Goal: Information Seeking & Learning: Learn about a topic

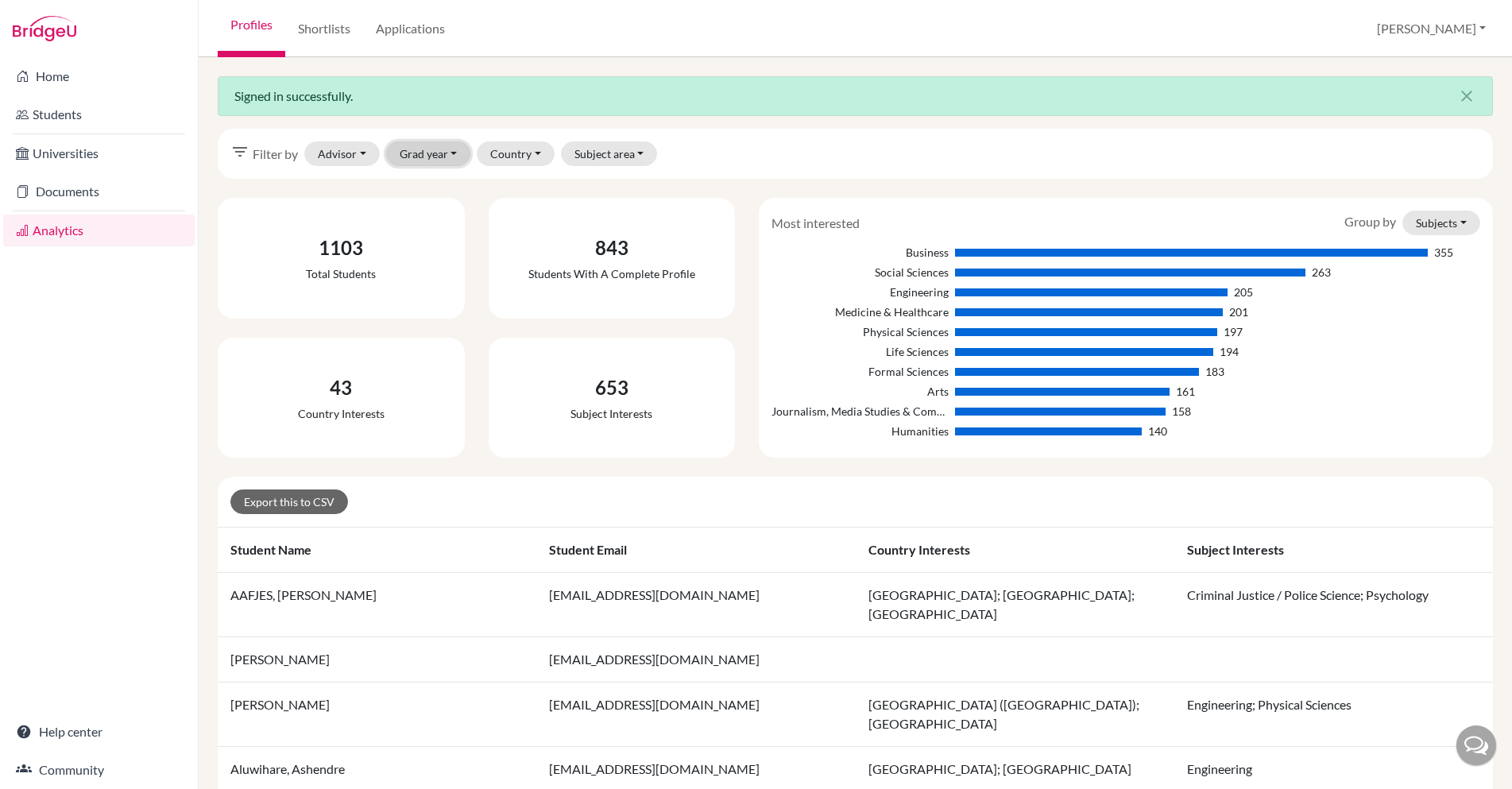
click at [460, 162] on button "Grad year" at bounding box center [429, 153] width 85 height 25
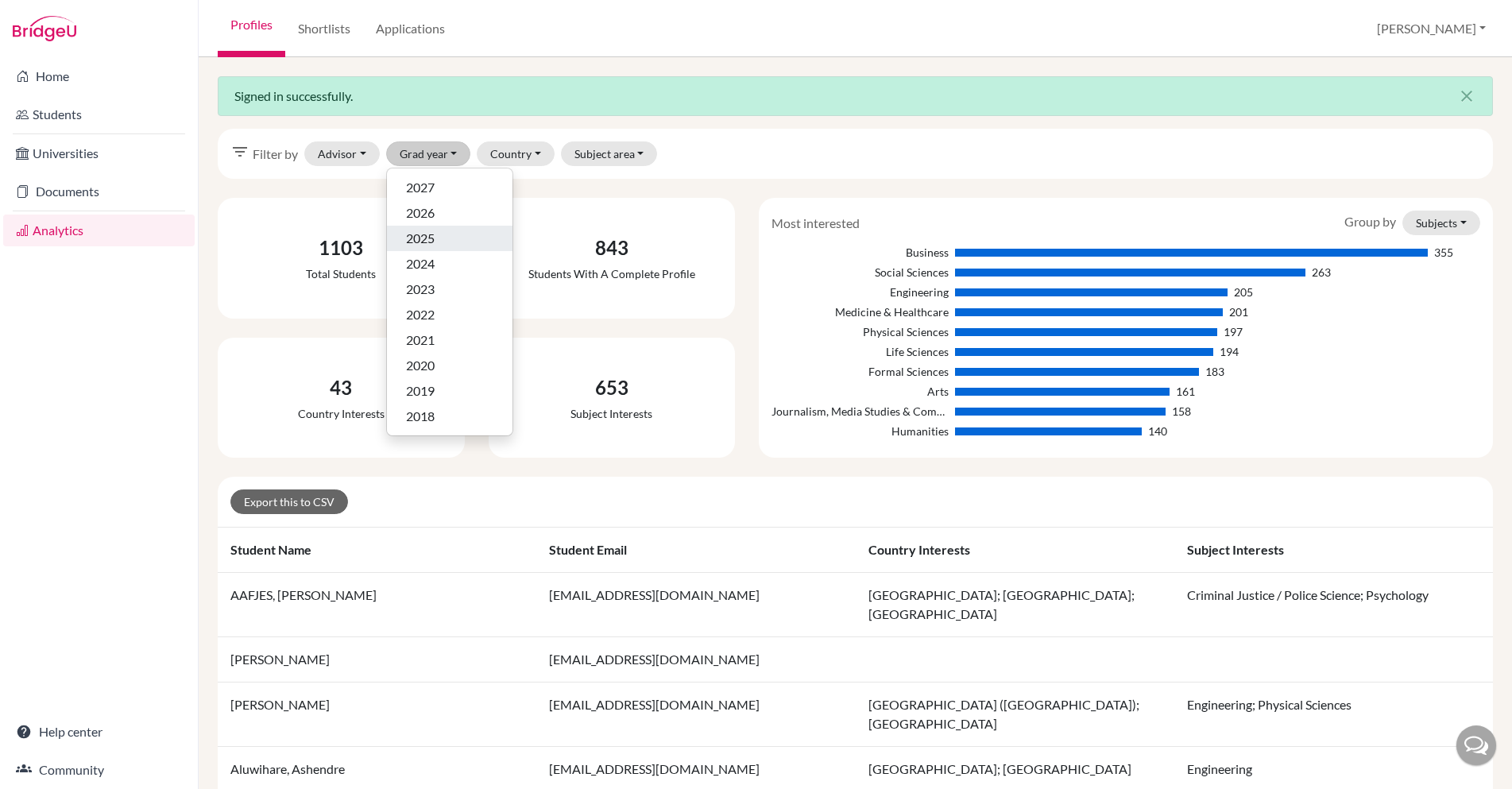
click at [438, 238] on div "2025" at bounding box center [449, 238] width 87 height 19
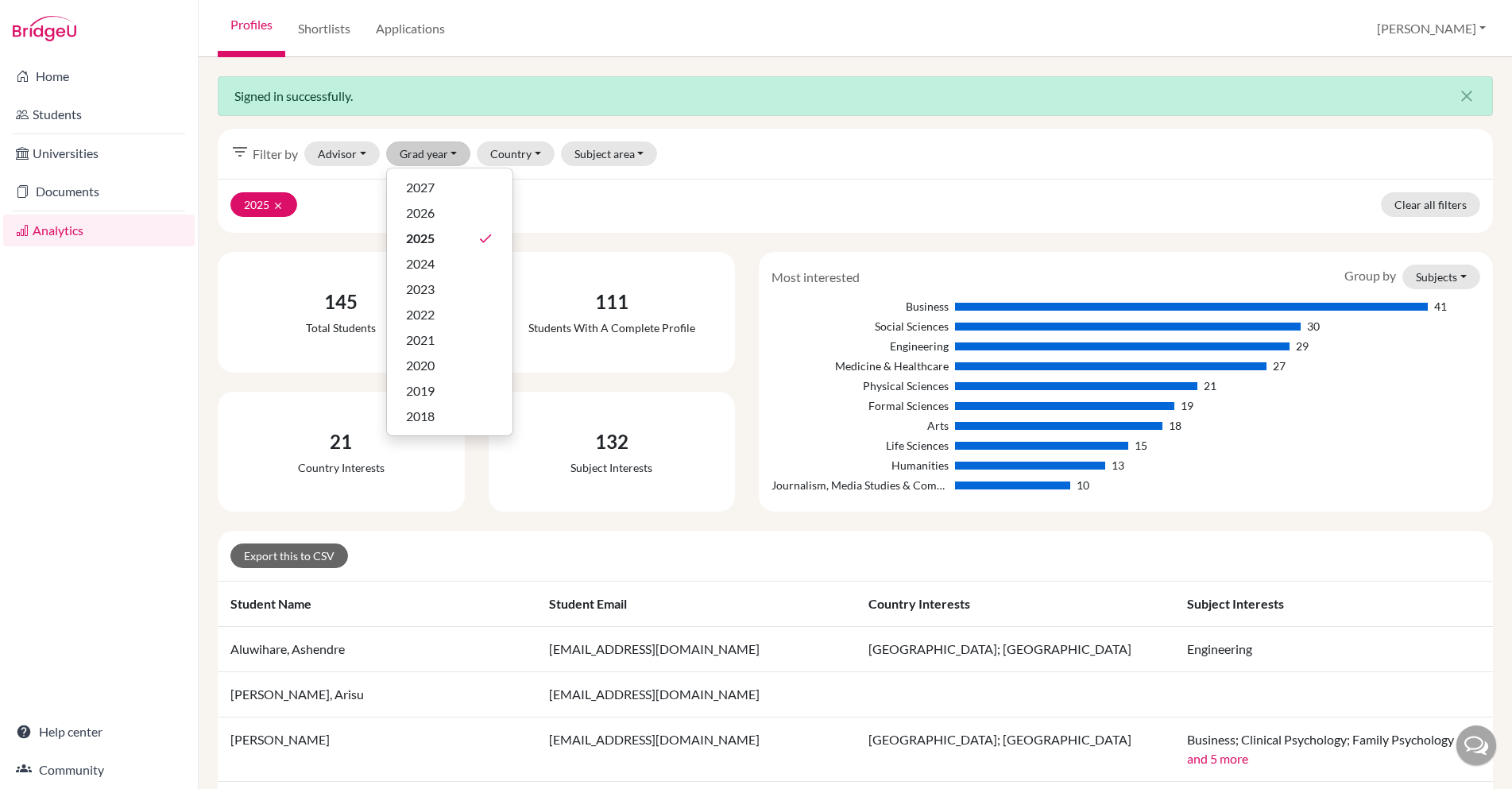
click at [610, 252] on div "111 Students with a complete profile" at bounding box center [613, 312] width 247 height 120
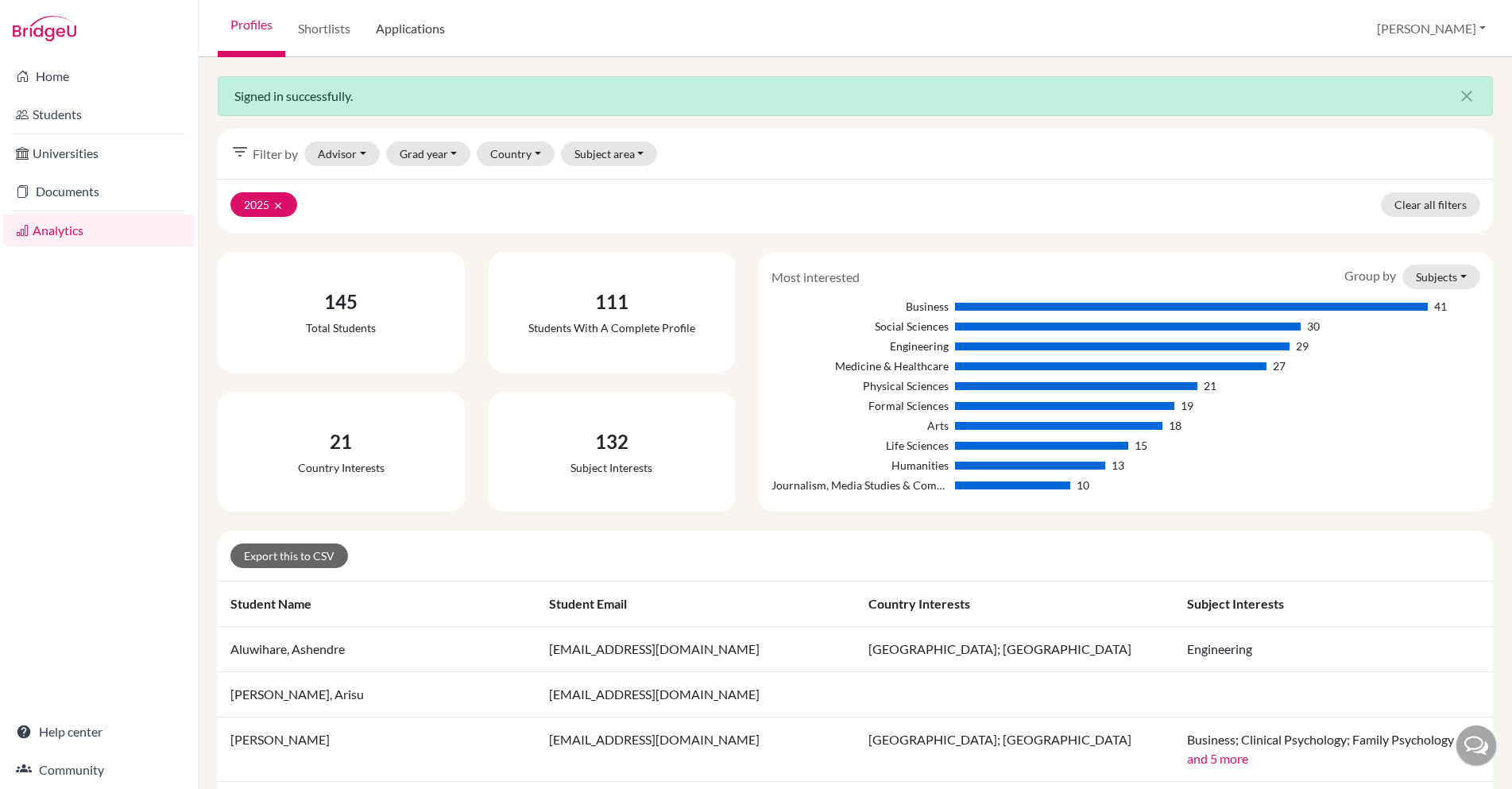
click at [405, 29] on link "Applications" at bounding box center [410, 28] width 95 height 57
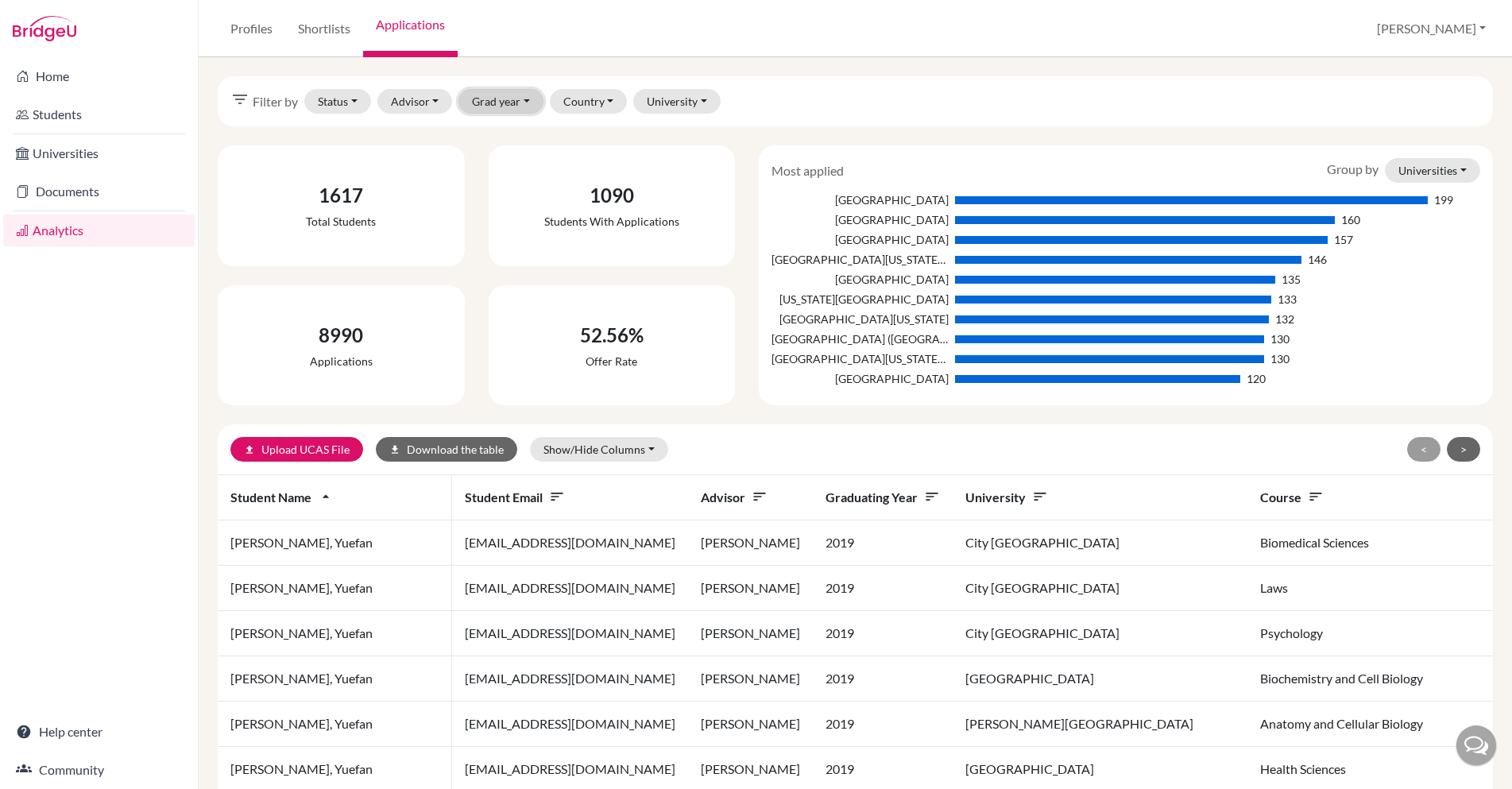
click at [508, 101] on button "Grad year" at bounding box center [501, 101] width 85 height 25
click at [513, 189] on div "2025" at bounding box center [521, 186] width 87 height 19
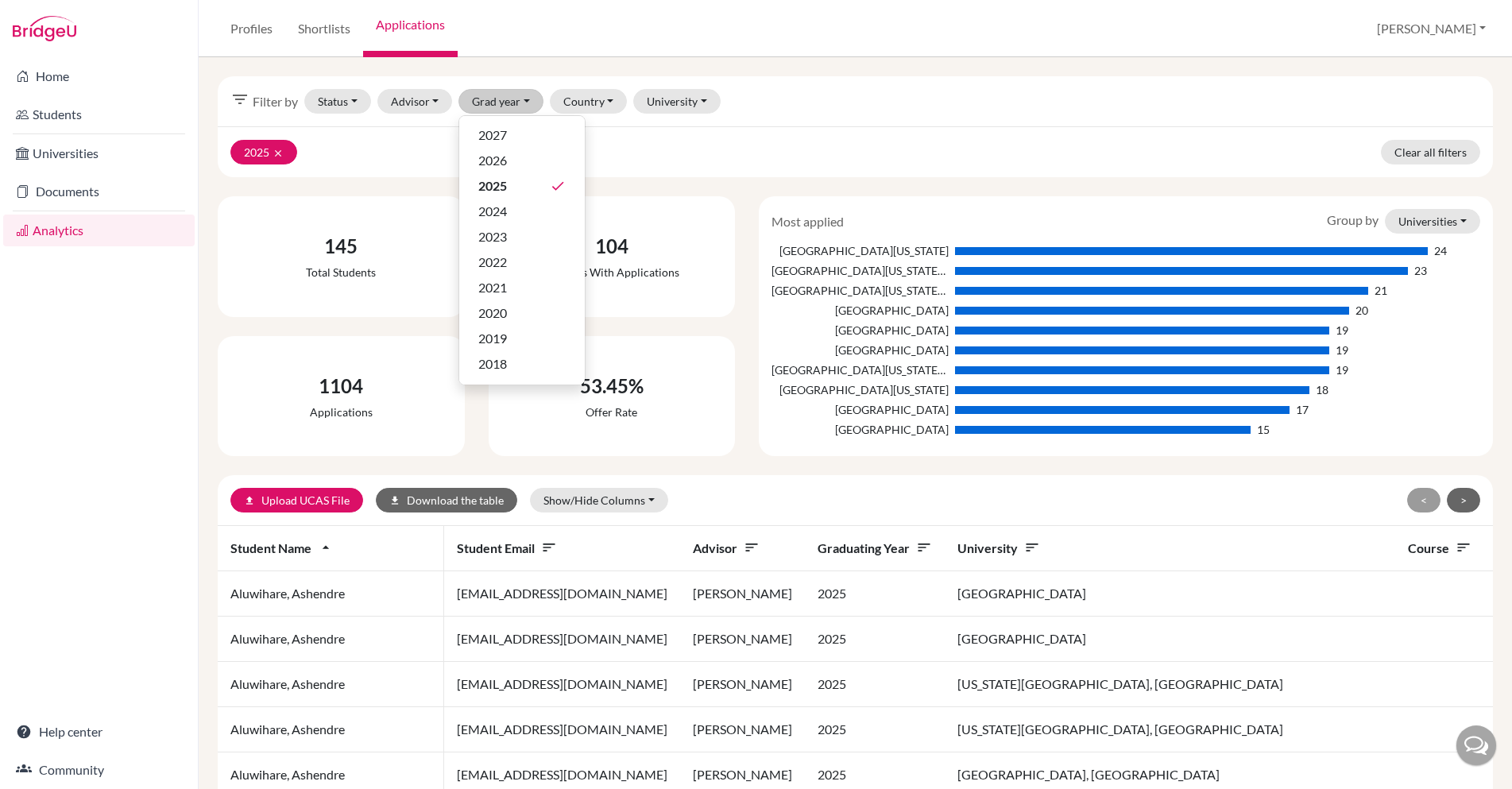
click at [506, 97] on button "Grad year" at bounding box center [501, 101] width 85 height 25
click at [493, 181] on span "2025" at bounding box center [492, 186] width 29 height 19
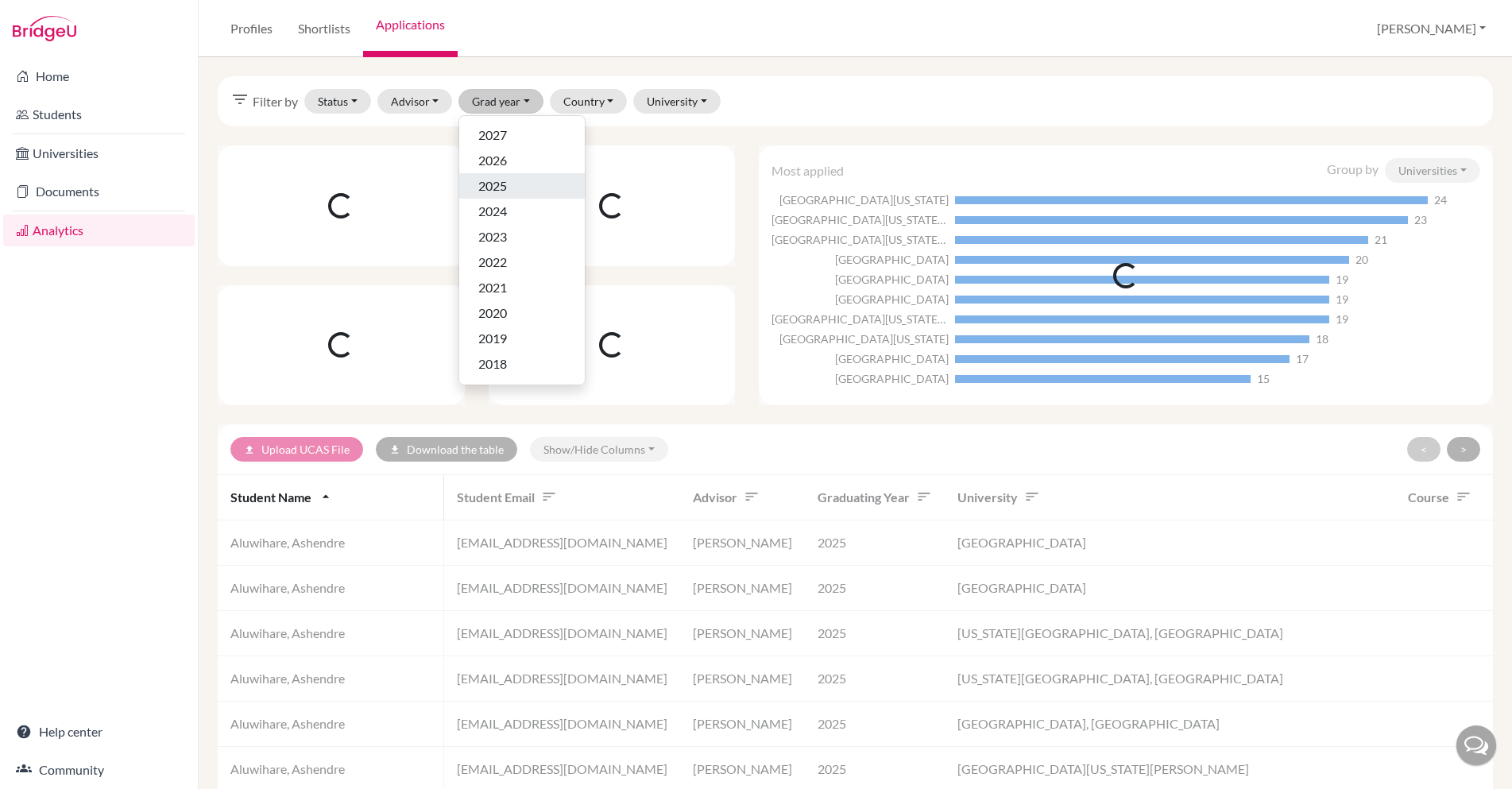
click at [493, 181] on span "2025" at bounding box center [492, 186] width 29 height 19
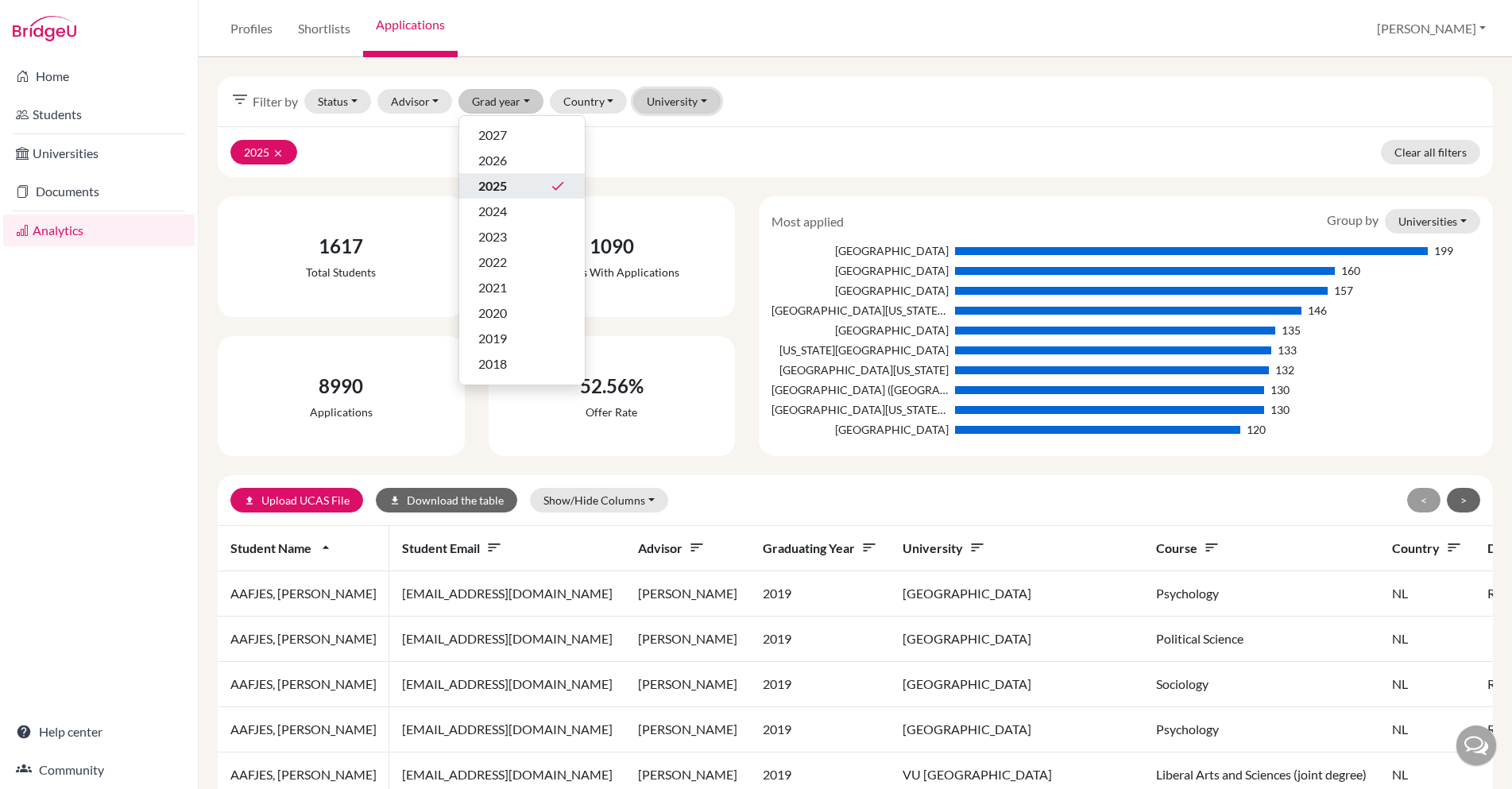
click at [654, 99] on button "University" at bounding box center [676, 101] width 87 height 25
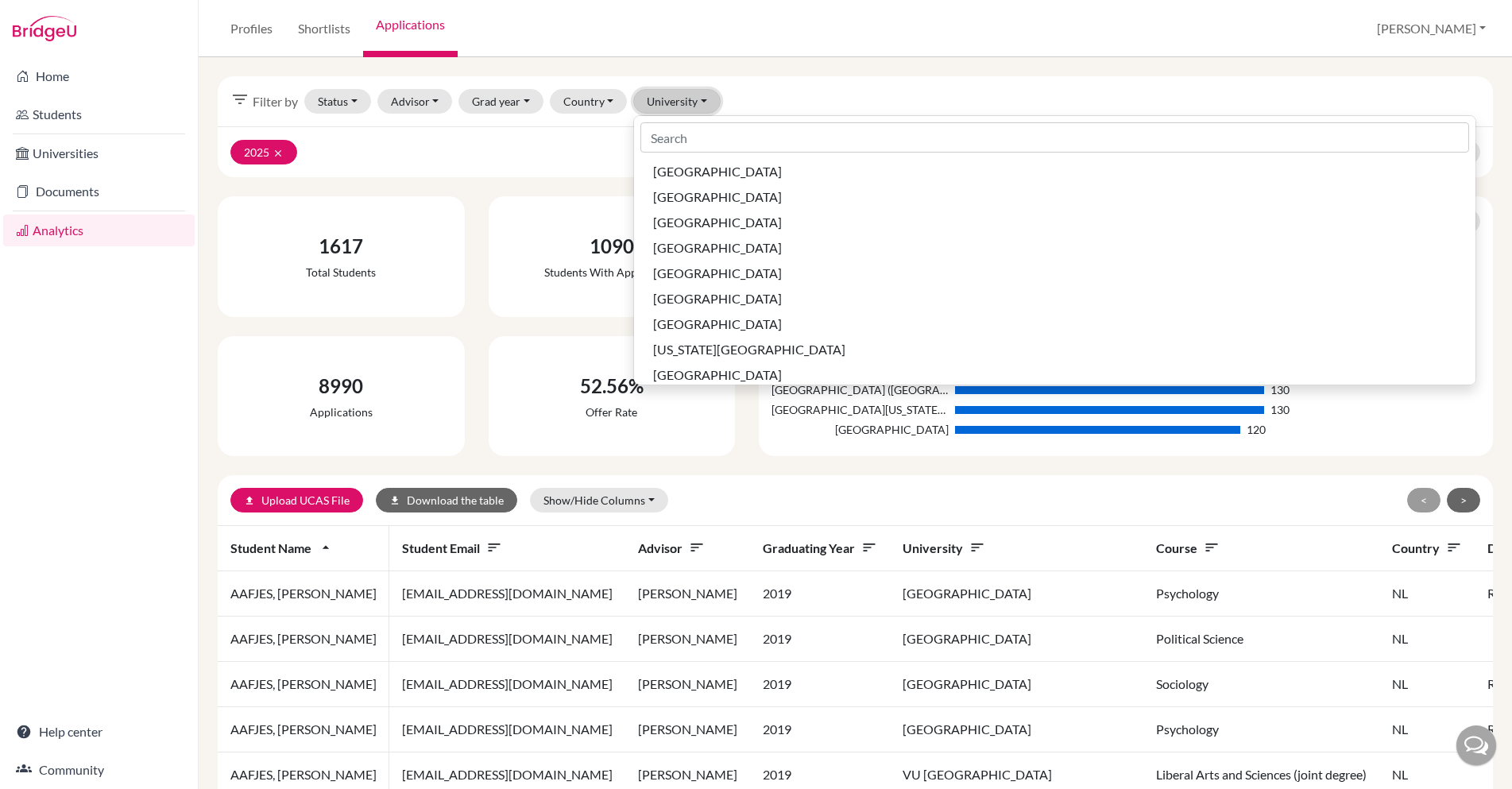
click at [654, 99] on button "University" at bounding box center [676, 101] width 87 height 25
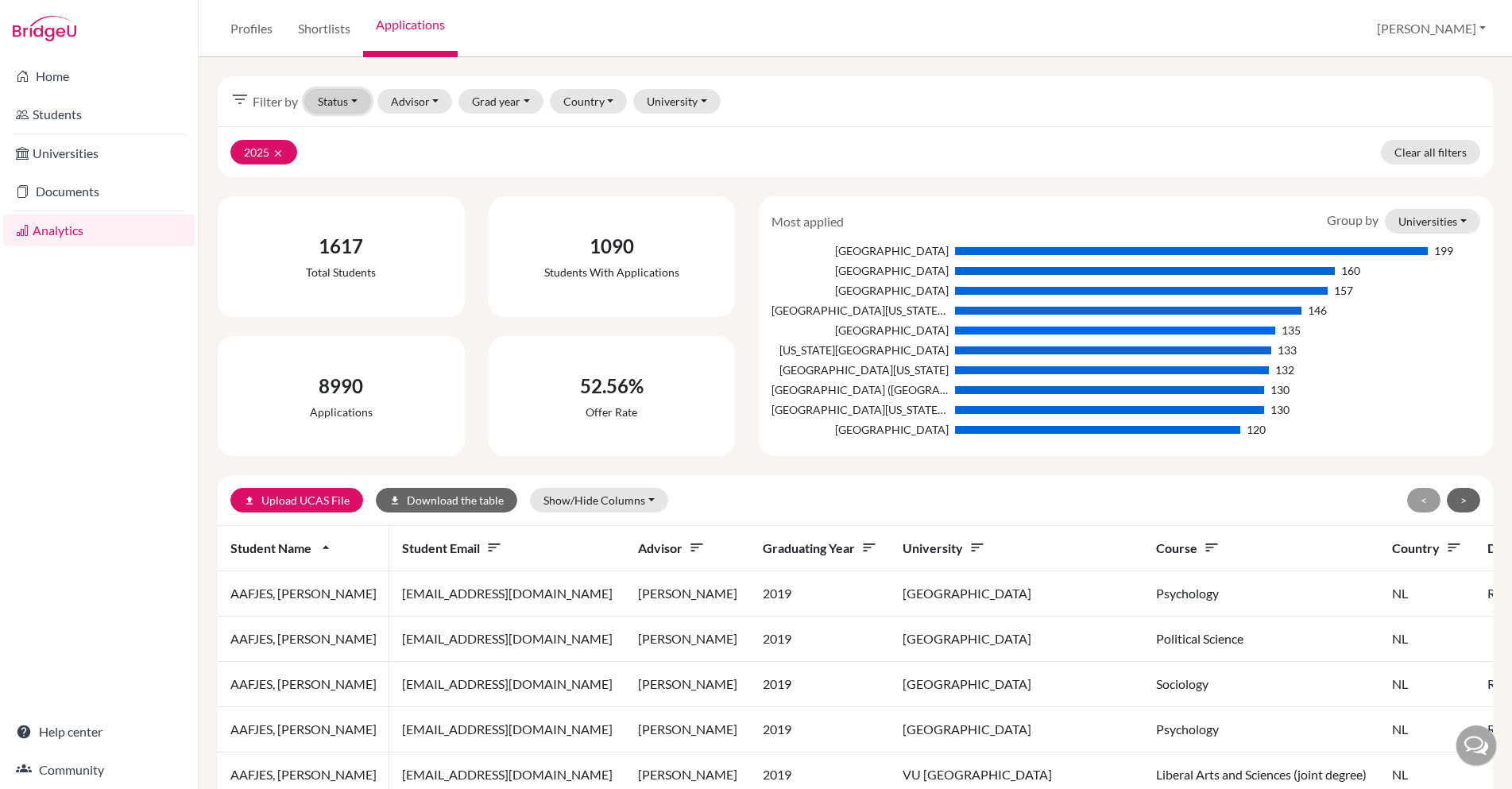
click at [326, 100] on button "Status" at bounding box center [337, 101] width 67 height 25
click at [367, 190] on span "Successful" at bounding box center [352, 186] width 57 height 19
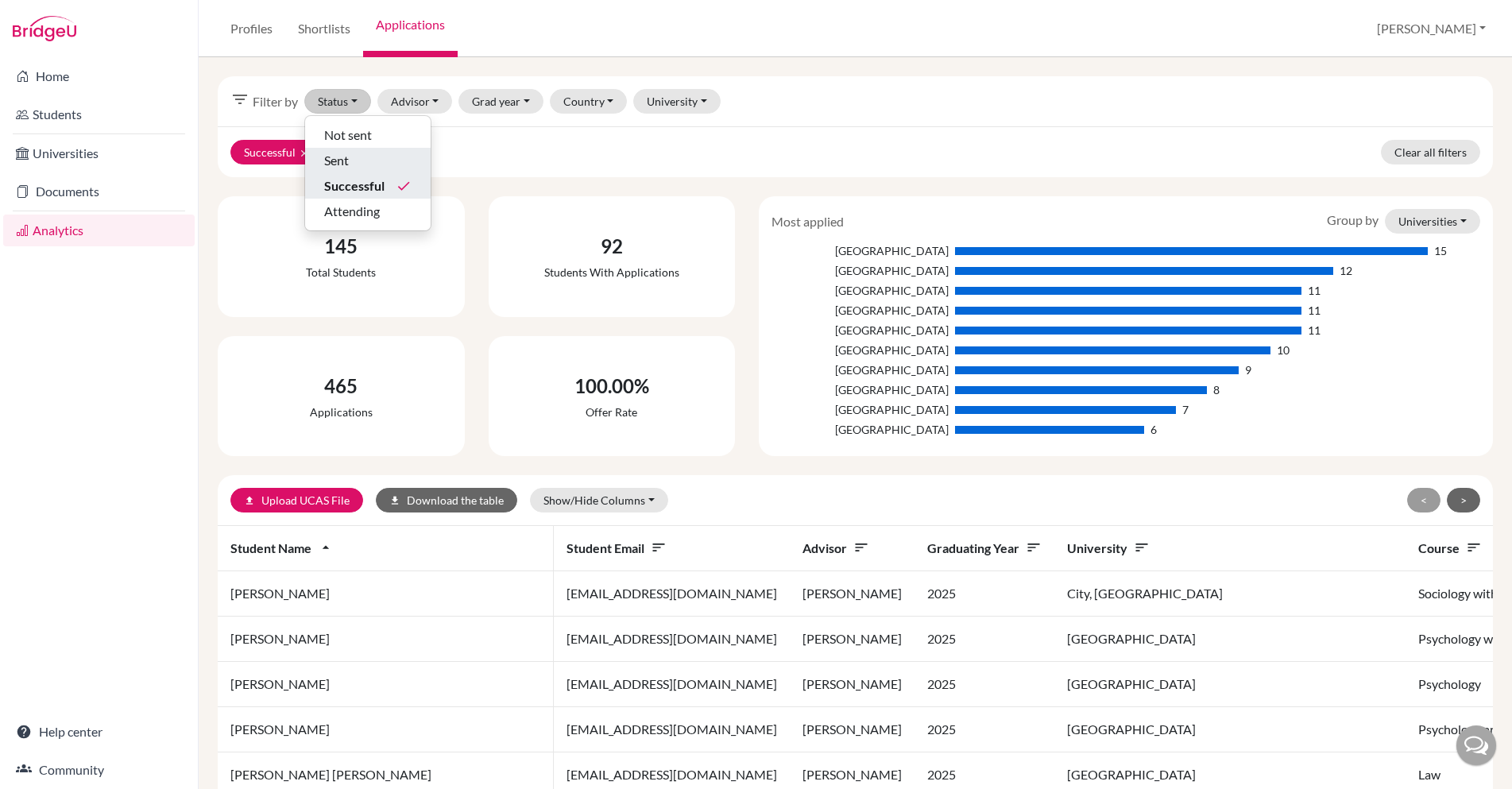
click at [355, 156] on div "Sent" at bounding box center [367, 160] width 87 height 19
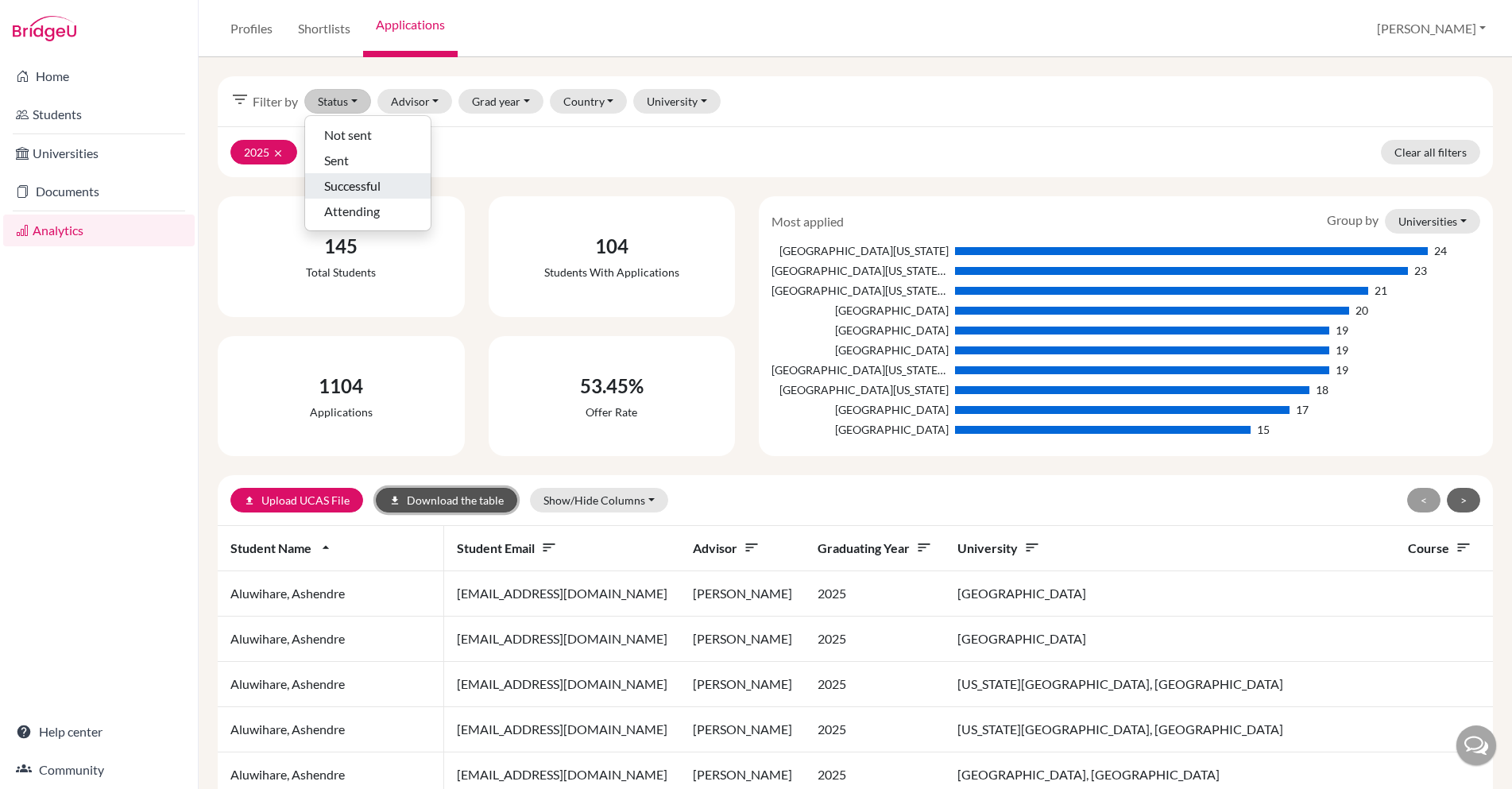
click at [436, 492] on button "download Download the table" at bounding box center [446, 500] width 142 height 25
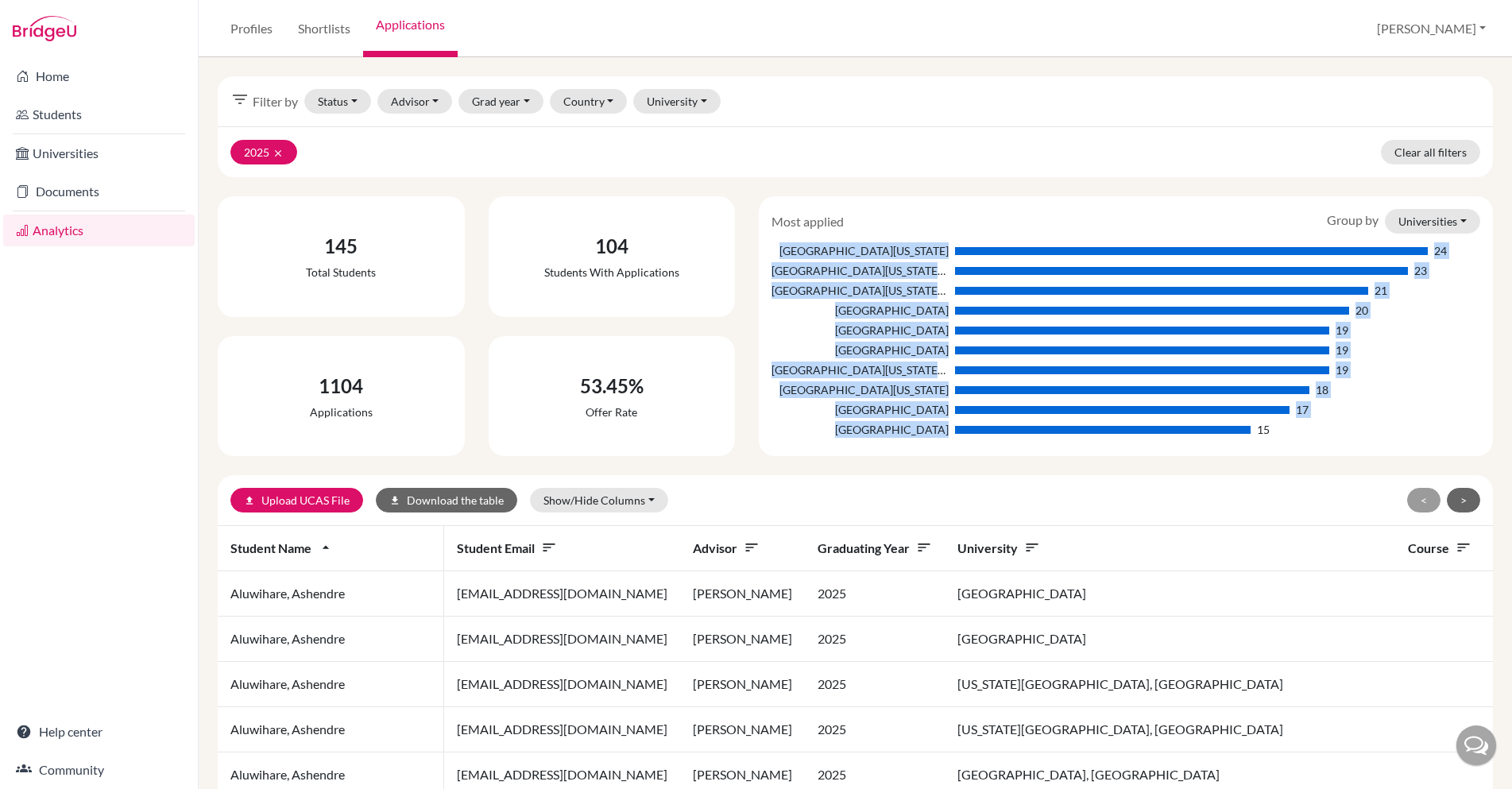
drag, startPoint x: 1272, startPoint y: 431, endPoint x: 759, endPoint y: 253, distance: 543.0
click at [759, 253] on div "Most applied Group by Universities Universities Courses Countries University of…" at bounding box center [1126, 326] width 734 height 260
copy div "University of California, Irvine 24 University of California, San Diego 23 Univ…"
click at [759, 335] on div "Most applied Group by Universities Universities Courses Countries University of…" at bounding box center [1126, 326] width 734 height 260
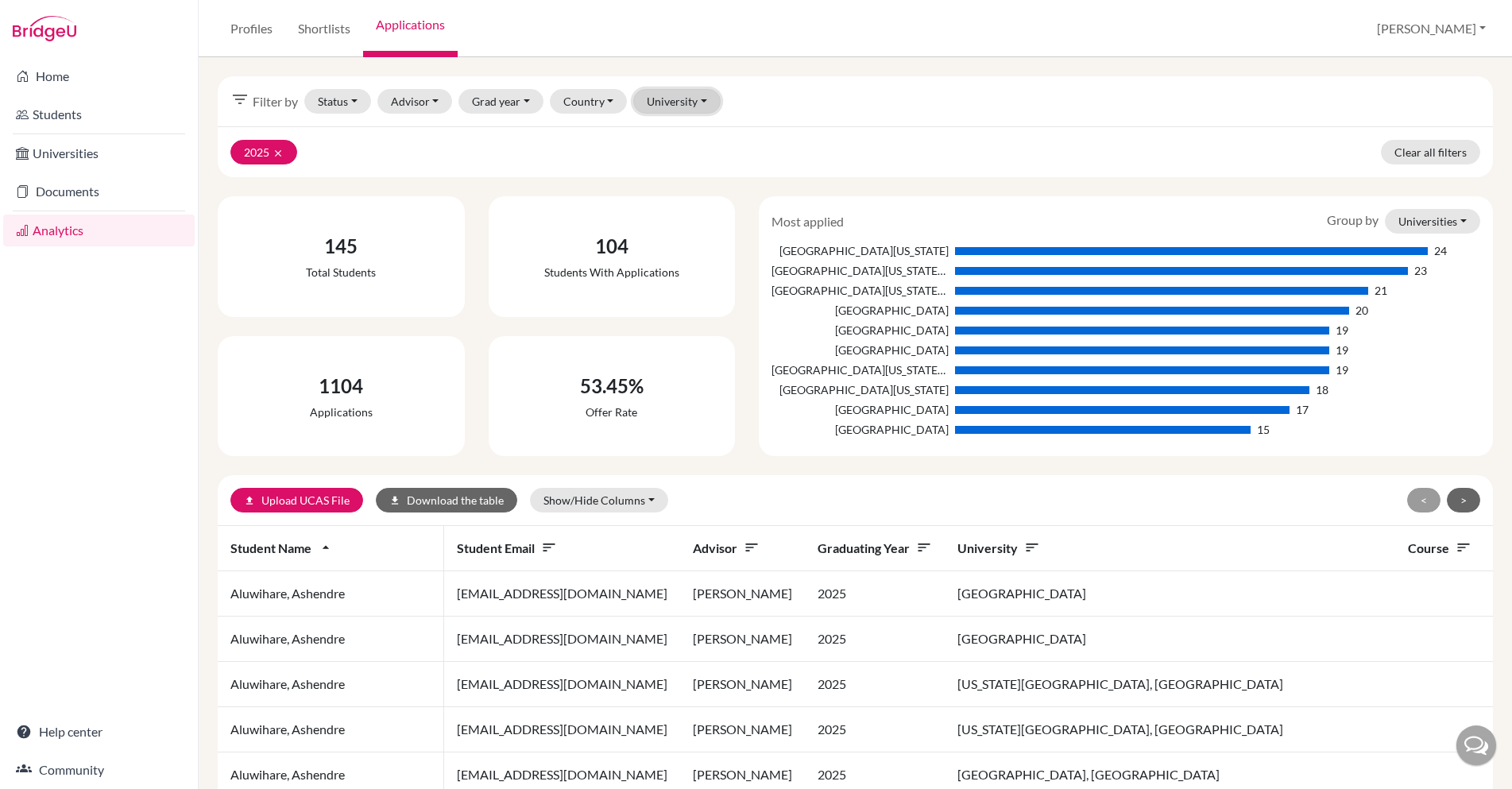
click at [698, 100] on button "University" at bounding box center [676, 101] width 87 height 25
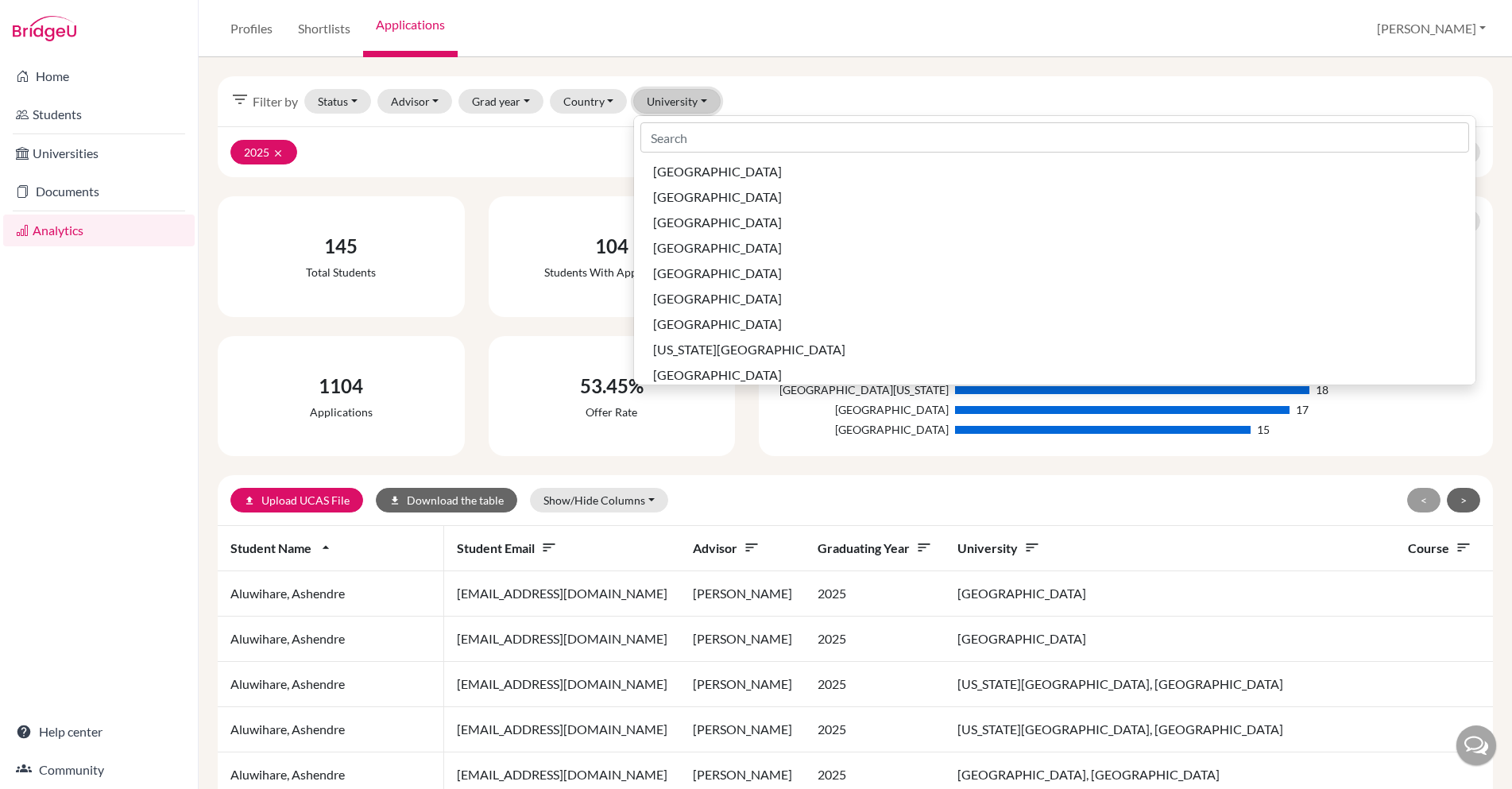
click at [698, 100] on button "University" at bounding box center [676, 101] width 87 height 25
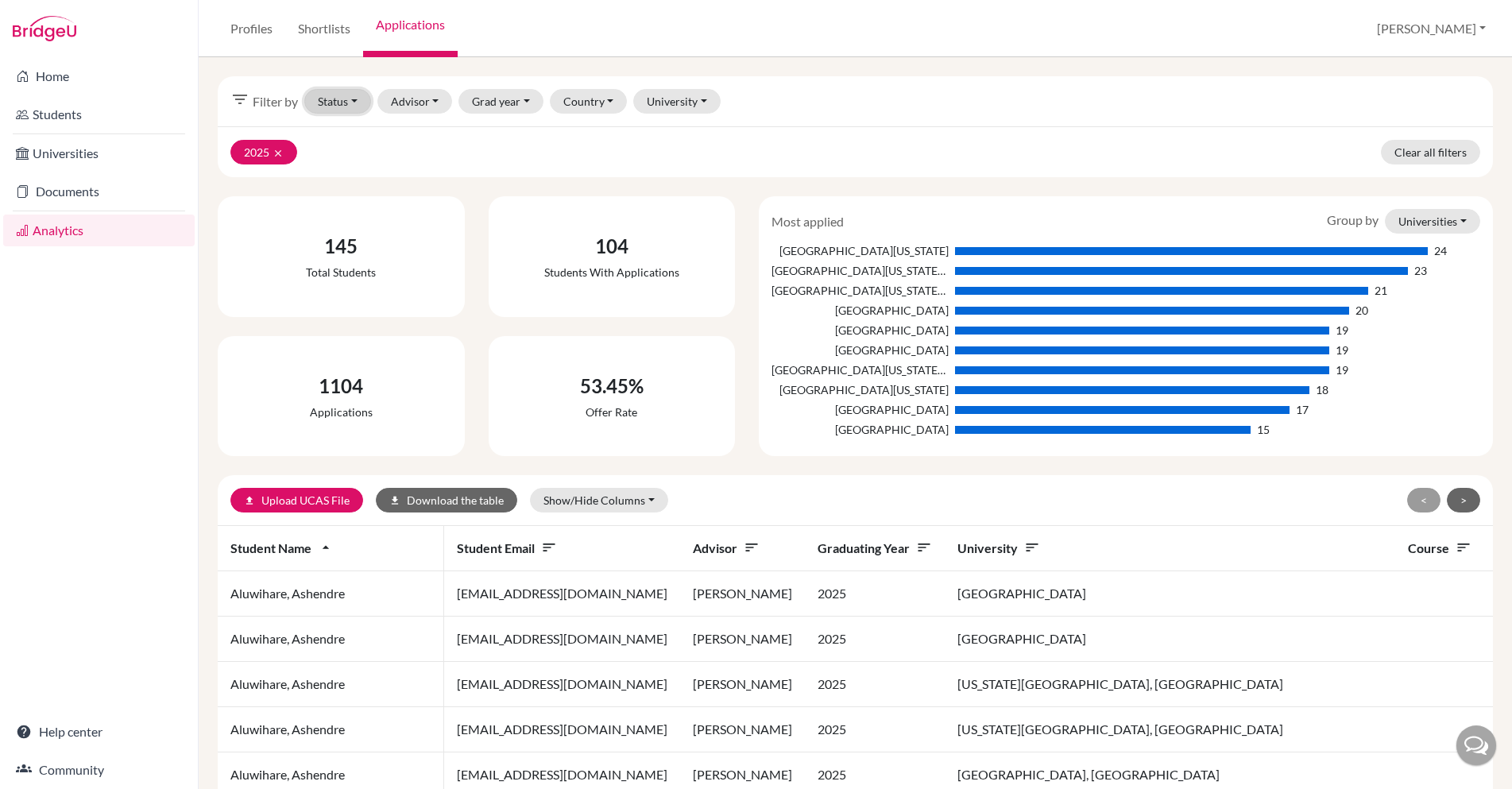
click at [358, 100] on button "Status" at bounding box center [337, 101] width 67 height 25
click at [352, 189] on span "Successful" at bounding box center [352, 186] width 57 height 19
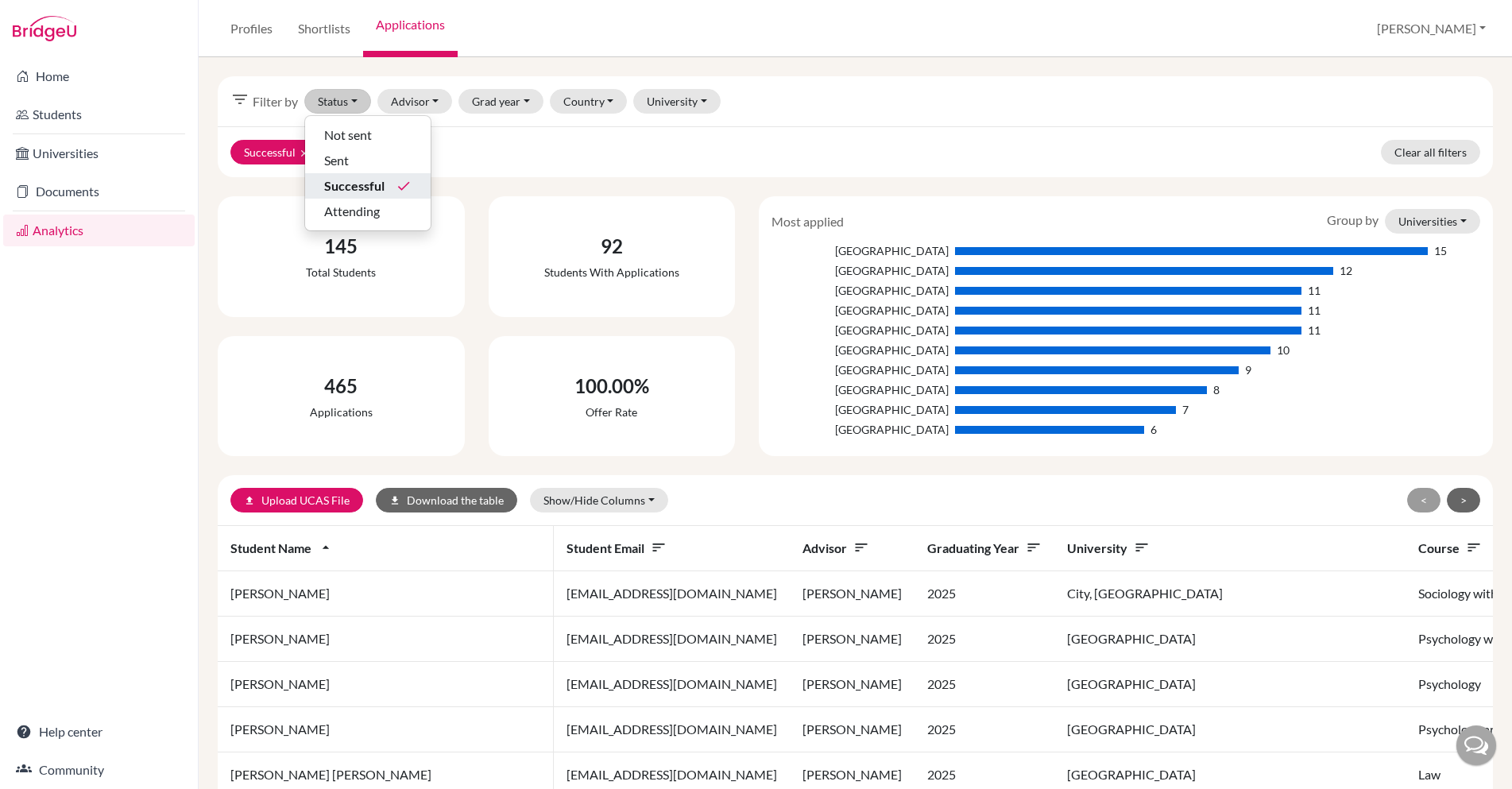
click at [964, 214] on div "Most applied Group by Universities Universities Courses Countries" at bounding box center [1126, 221] width 732 height 25
click at [945, 217] on div "Most applied Group by Universities Universities Courses Countries" at bounding box center [1126, 221] width 732 height 25
